Goal: Entertainment & Leisure: Consume media (video, audio)

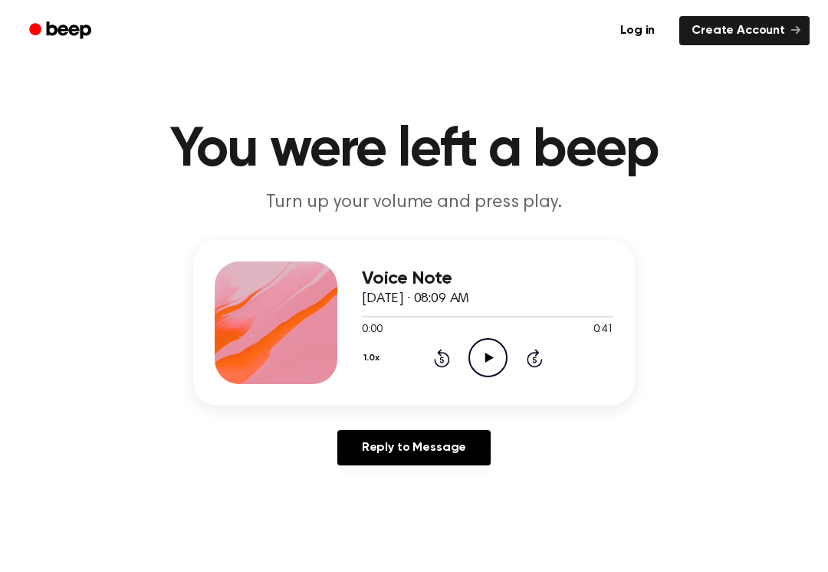
click at [483, 344] on icon "Play Audio" at bounding box center [487, 357] width 39 height 39
click at [502, 376] on icon "Pause Audio" at bounding box center [487, 357] width 39 height 39
click at [476, 339] on icon "Play Audio" at bounding box center [487, 357] width 39 height 39
click at [450, 346] on div "1.0x Rewind 5 seconds Pause Audio Skip 5 seconds" at bounding box center [487, 357] width 251 height 39
click at [443, 360] on icon at bounding box center [441, 360] width 4 height 6
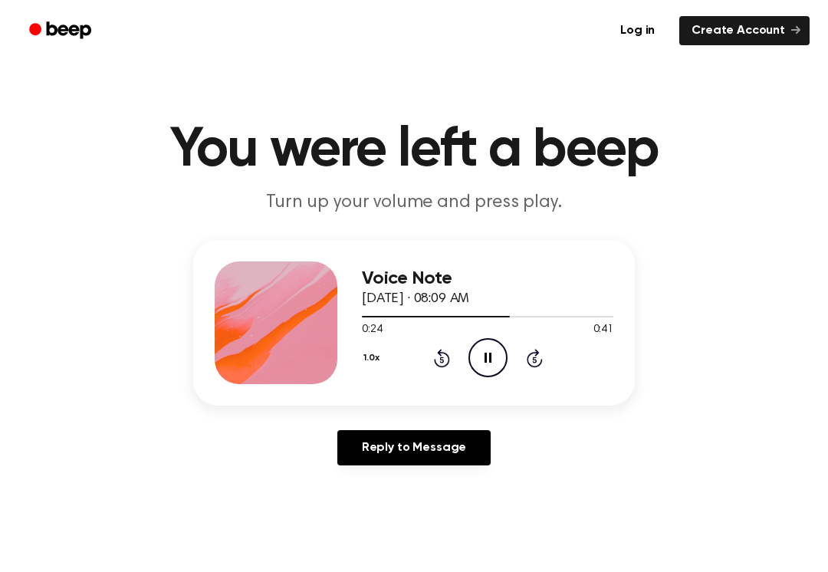
click at [439, 354] on icon at bounding box center [442, 358] width 16 height 18
click at [432, 354] on div "1.0x Rewind 5 seconds Pause Audio Skip 5 seconds" at bounding box center [487, 357] width 251 height 39
click at [442, 364] on icon "Rewind 5 seconds" at bounding box center [441, 358] width 17 height 20
click at [448, 357] on icon at bounding box center [442, 358] width 16 height 18
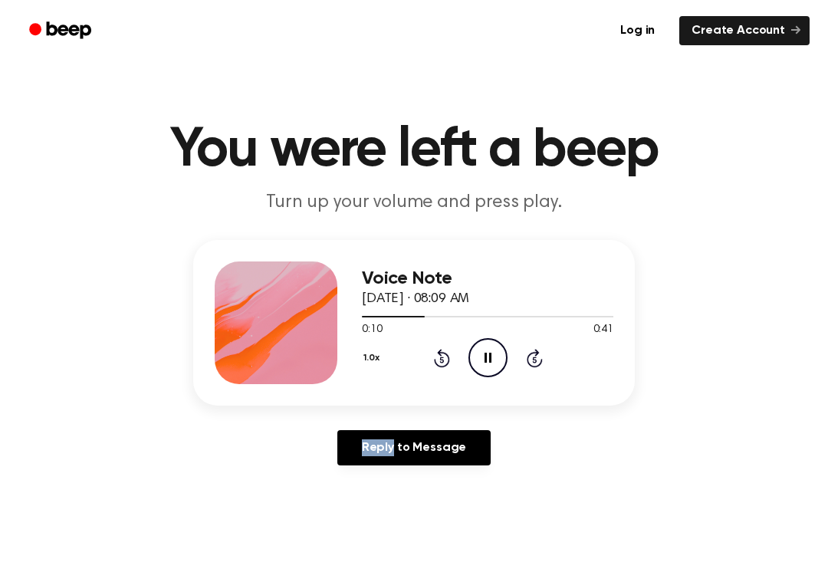
click at [442, 351] on icon "Rewind 5 seconds" at bounding box center [441, 358] width 17 height 20
click at [435, 351] on icon "Rewind 5 seconds" at bounding box center [441, 358] width 17 height 20
click at [447, 350] on icon "Rewind 5 seconds" at bounding box center [441, 358] width 17 height 20
click at [433, 353] on icon "Rewind 5 seconds" at bounding box center [441, 358] width 17 height 20
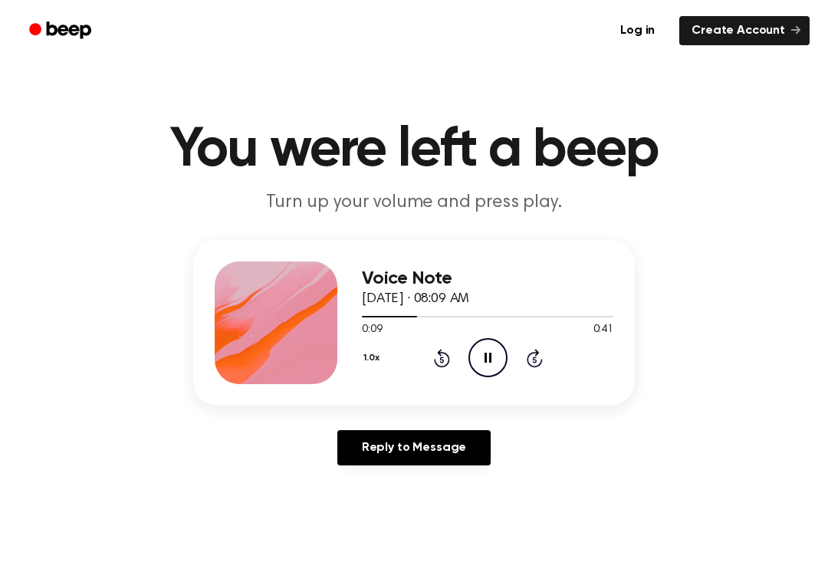
click at [438, 409] on div "Voice Note [DATE] · 08:09 AM 0:09 0:41 Your browser does not support the [objec…" at bounding box center [413, 359] width 791 height 238
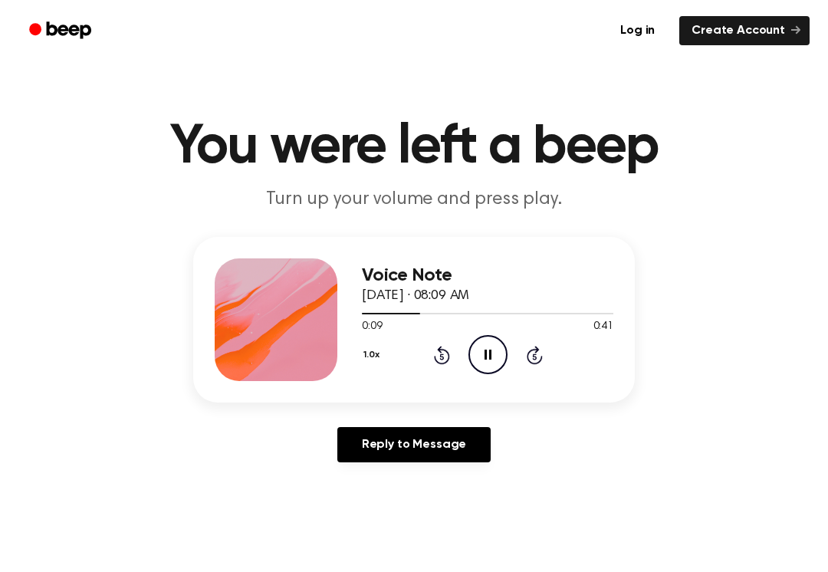
scroll to position [4, 0]
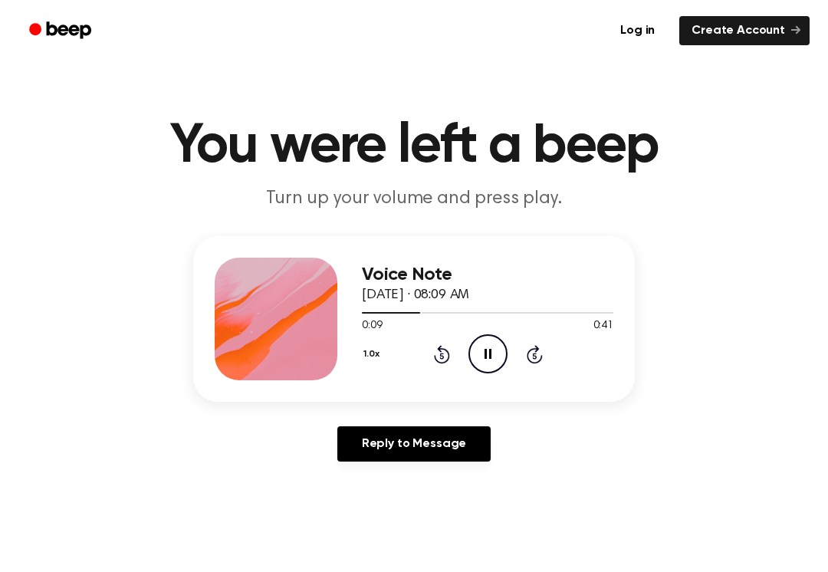
click at [489, 380] on div "Voice Note [DATE] · 08:09 AM 0:09 0:41 Your browser does not support the [objec…" at bounding box center [414, 319] width 442 height 166
click at [504, 346] on icon "Pause Audio" at bounding box center [487, 353] width 39 height 39
click at [504, 357] on icon "Play Audio" at bounding box center [487, 353] width 39 height 39
click at [489, 346] on icon "Pause Audio" at bounding box center [487, 353] width 39 height 39
click at [498, 367] on icon "Play Audio" at bounding box center [487, 353] width 39 height 39
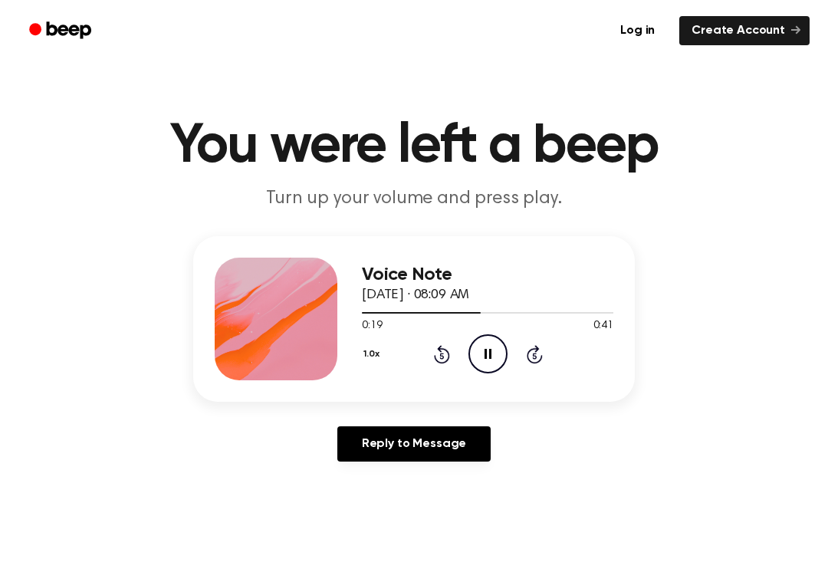
click at [492, 365] on icon "Pause Audio" at bounding box center [487, 353] width 39 height 39
click at [438, 353] on icon "Rewind 5 seconds" at bounding box center [441, 354] width 17 height 20
click at [449, 353] on icon at bounding box center [442, 354] width 16 height 18
click at [448, 353] on icon at bounding box center [442, 354] width 16 height 18
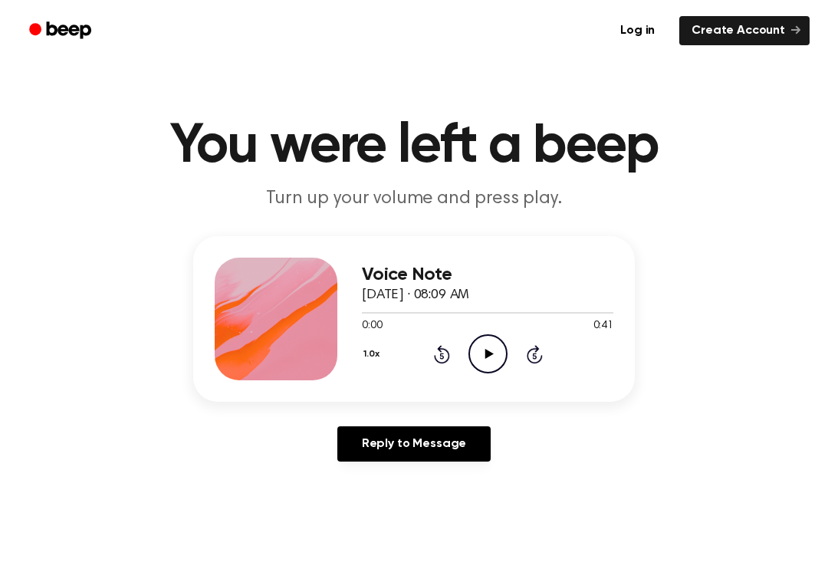
click at [505, 360] on circle at bounding box center [488, 354] width 38 height 38
click at [496, 357] on icon "Pause Audio" at bounding box center [487, 353] width 39 height 39
click at [441, 351] on icon at bounding box center [442, 354] width 16 height 18
click at [440, 351] on icon at bounding box center [442, 354] width 16 height 18
click at [488, 351] on icon at bounding box center [489, 354] width 8 height 10
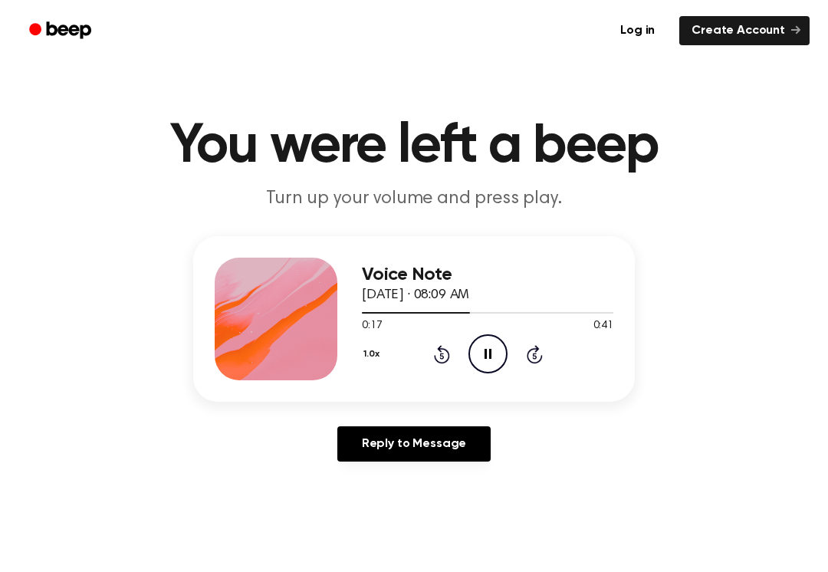
click at [497, 370] on circle at bounding box center [488, 354] width 38 height 38
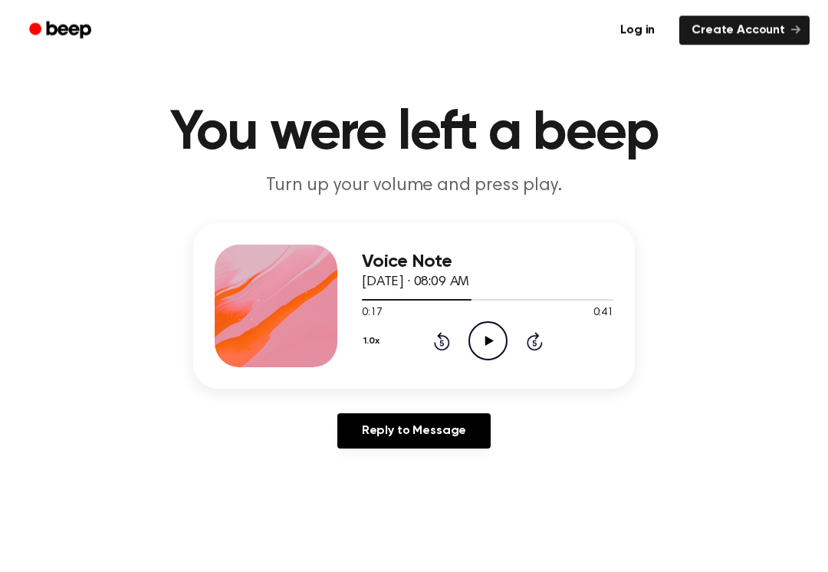
scroll to position [17, 0]
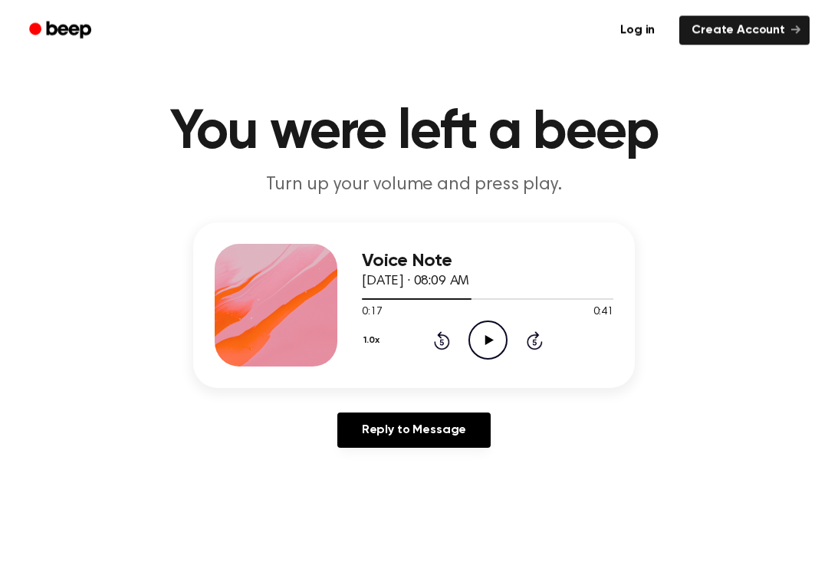
click at [487, 330] on icon "Play Audio" at bounding box center [487, 340] width 39 height 39
click at [484, 337] on icon "Pause Audio" at bounding box center [487, 339] width 39 height 39
